Goal: Book appointment/travel/reservation

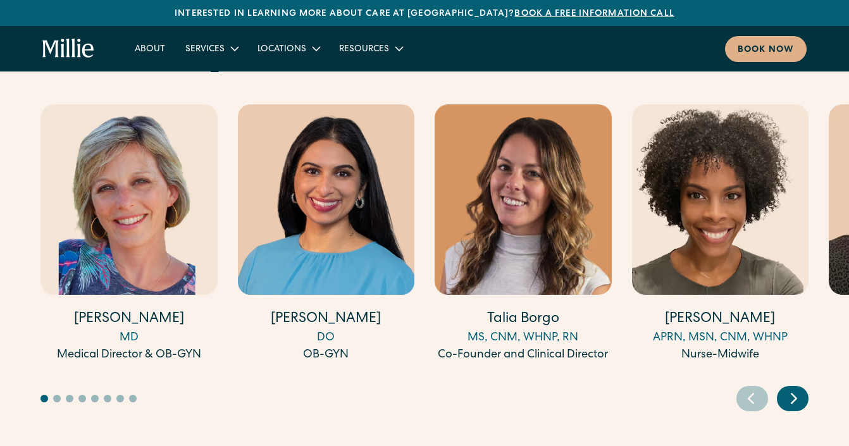
scroll to position [3477, 0]
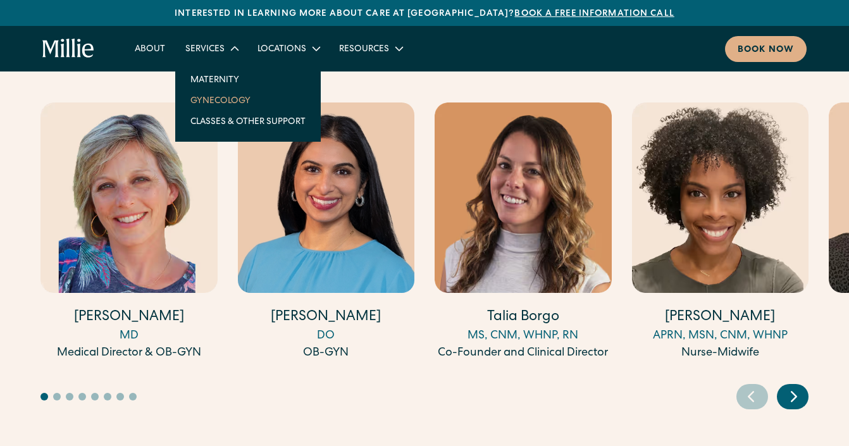
click at [219, 105] on link "Gynecology" at bounding box center [247, 100] width 135 height 21
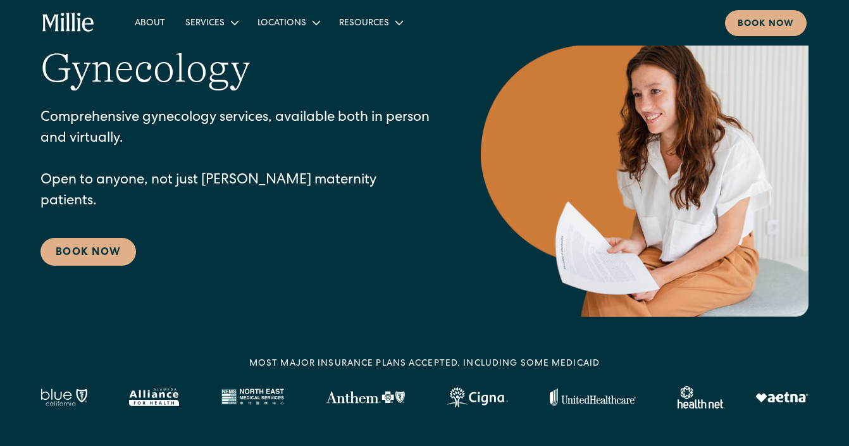
scroll to position [105, 0]
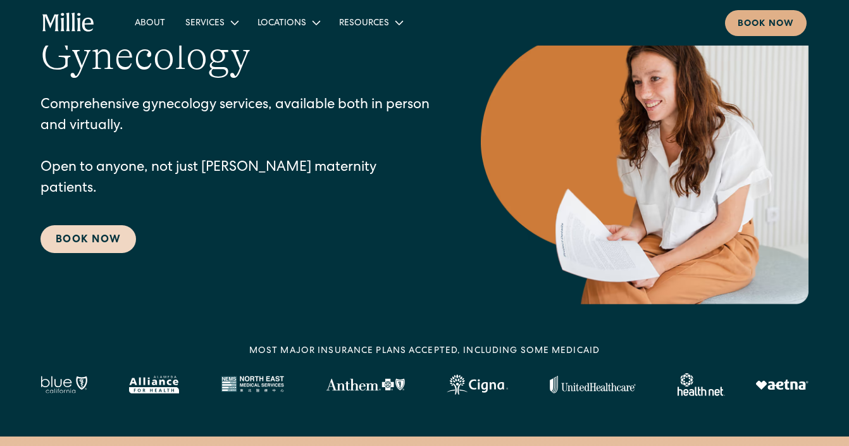
click at [106, 230] on link "Book Now" at bounding box center [89, 239] width 96 height 28
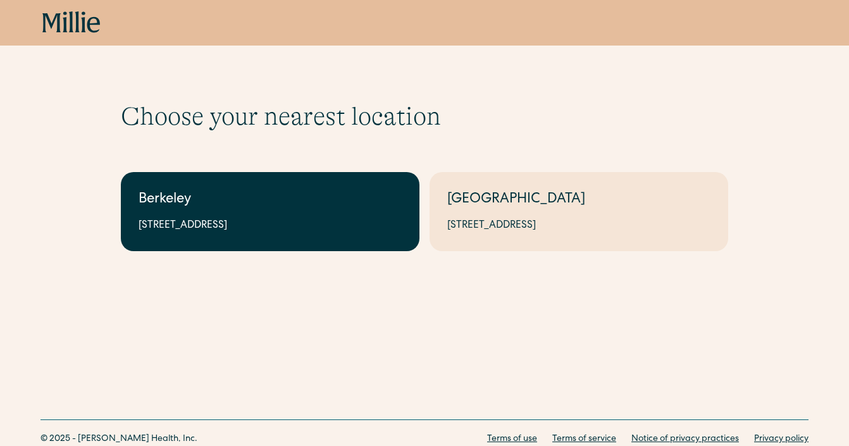
click at [274, 228] on div "2999 Regent St, Suite 524, Berkeley, CA 94705" at bounding box center [270, 225] width 263 height 15
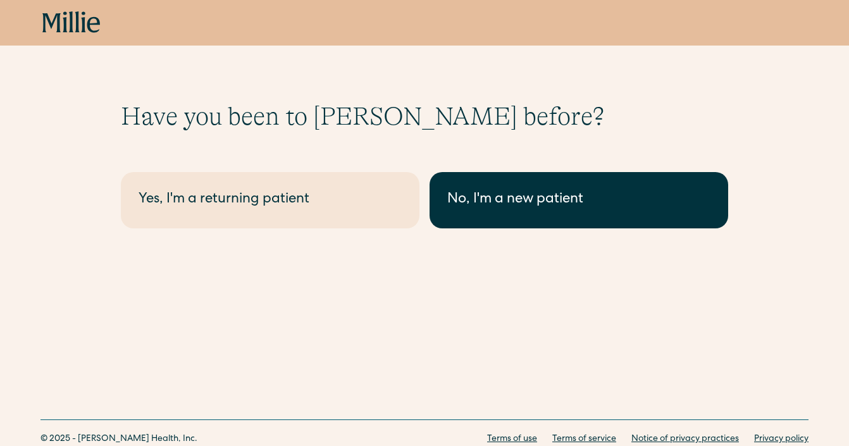
click at [489, 216] on link "No, I'm a new patient" at bounding box center [579, 200] width 299 height 56
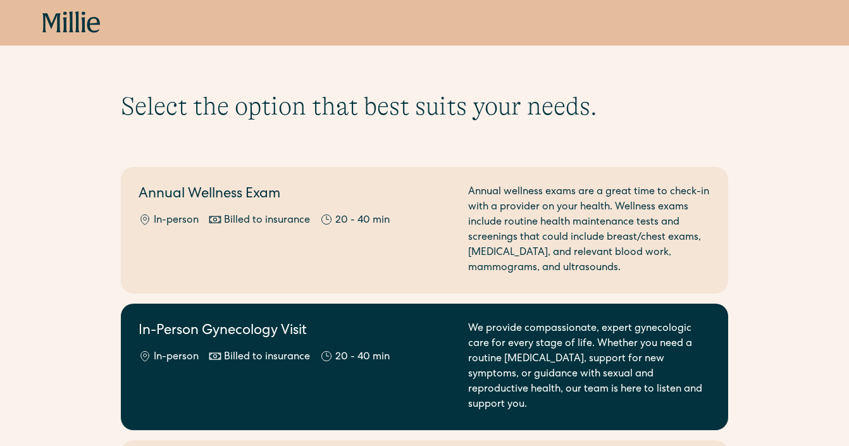
scroll to position [9, 0]
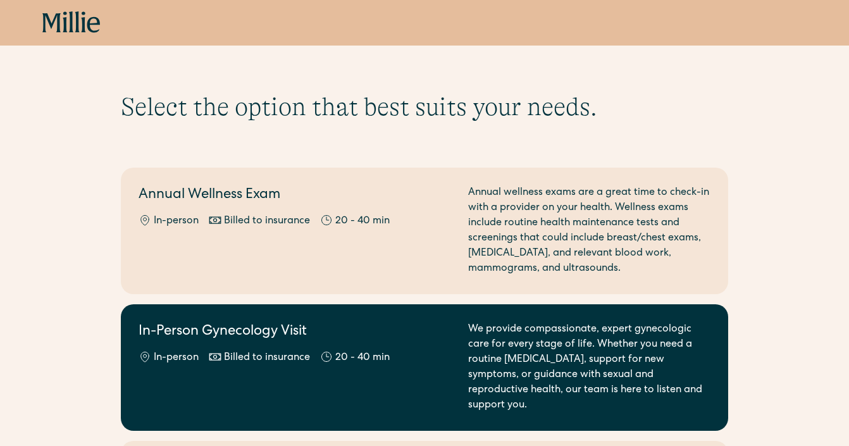
click at [409, 333] on h2 "In-Person Gynecology Visit" at bounding box center [296, 332] width 315 height 21
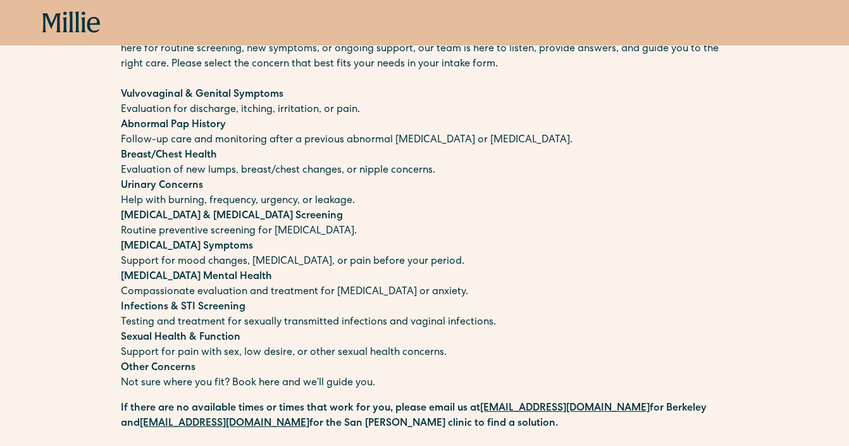
scroll to position [127, 0]
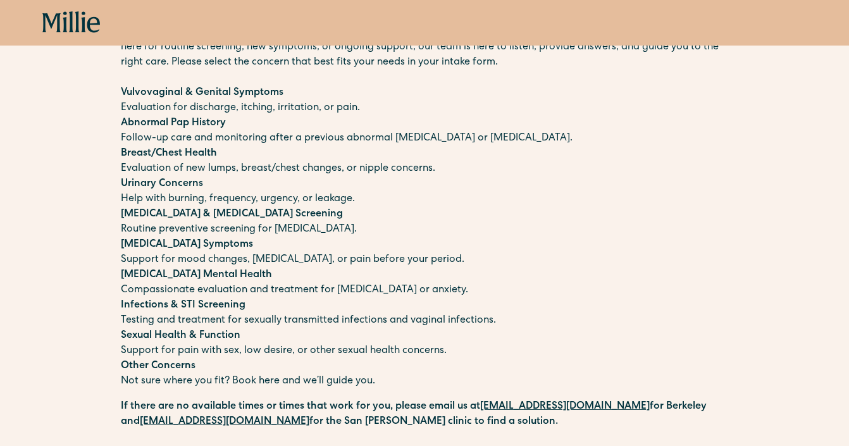
click at [219, 307] on strong "Infections & STI Screening" at bounding box center [183, 306] width 125 height 10
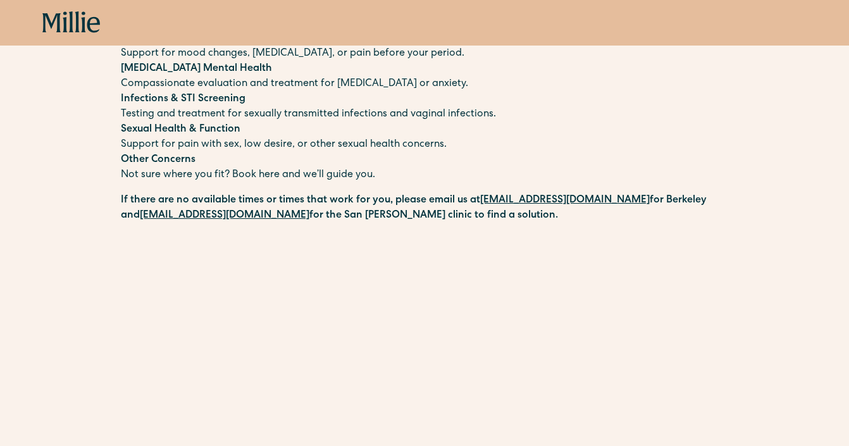
scroll to position [332, 0]
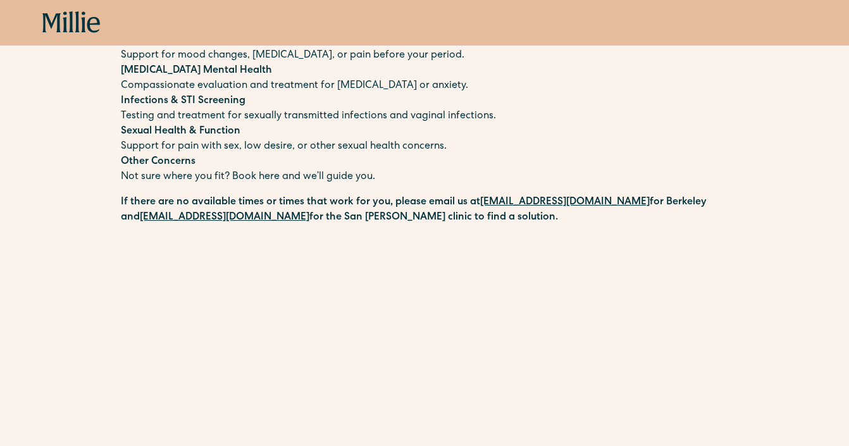
click at [178, 167] on strong "Other Concerns" at bounding box center [158, 162] width 75 height 10
click at [145, 180] on p "Other Concerns Not sure where you fit? Book here and we’ll guide you." at bounding box center [425, 169] width 608 height 30
click at [121, 180] on p "Other Concerns Not sure where you fit? Book here and we’ll guide you." at bounding box center [425, 169] width 608 height 30
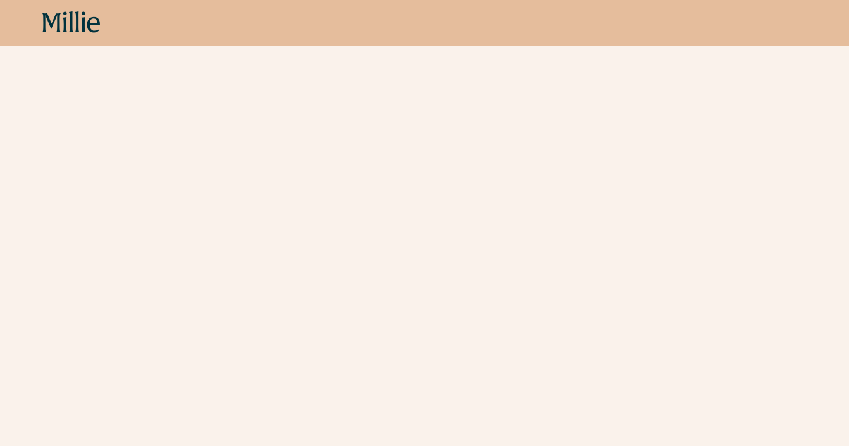
scroll to position [620, 0]
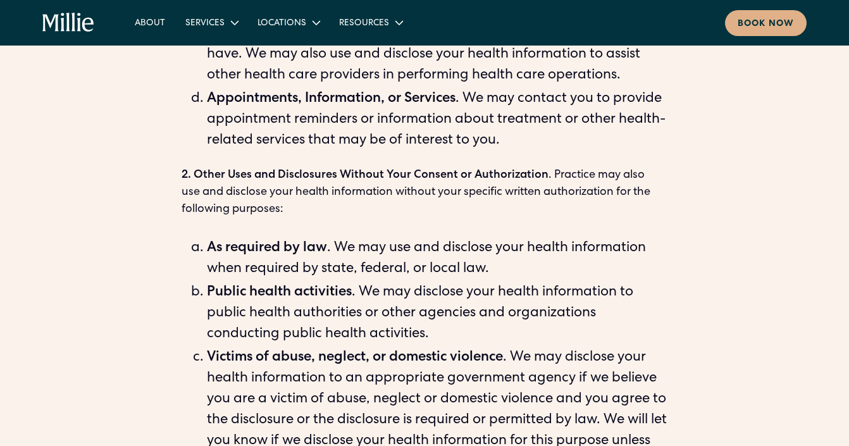
scroll to position [990, 0]
